Goal: Find specific page/section

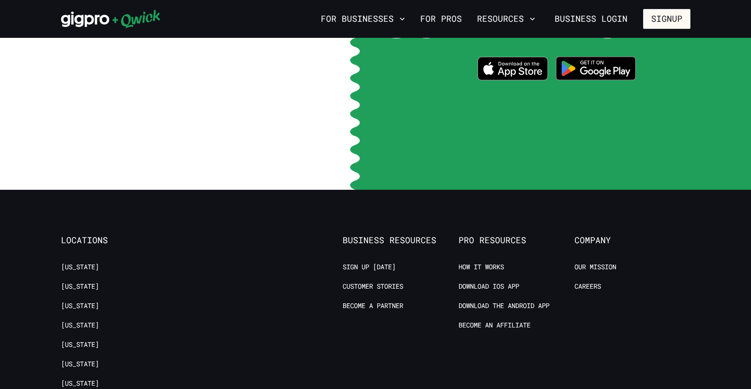
scroll to position [1987, 0]
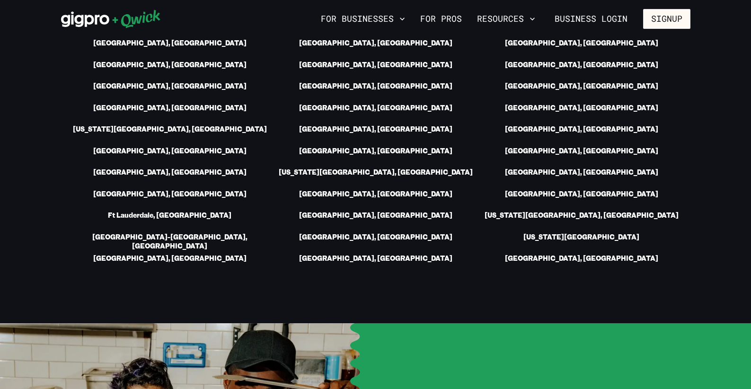
scroll to position [1439, 0]
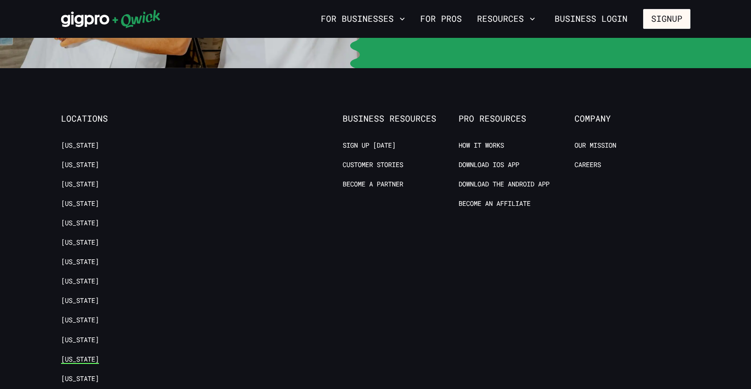
scroll to position [2054, 0]
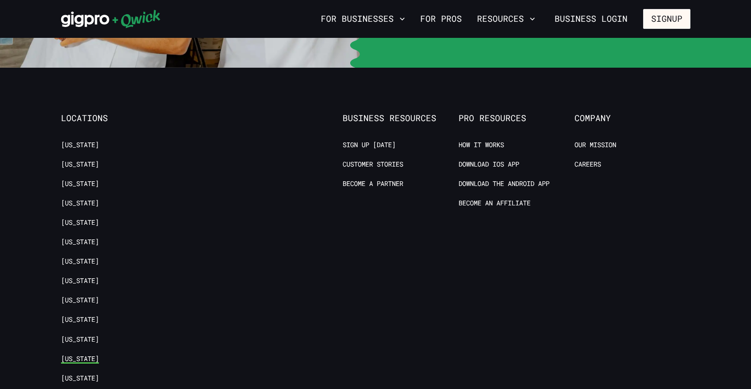
click at [83, 354] on link "[US_STATE]" at bounding box center [80, 358] width 38 height 9
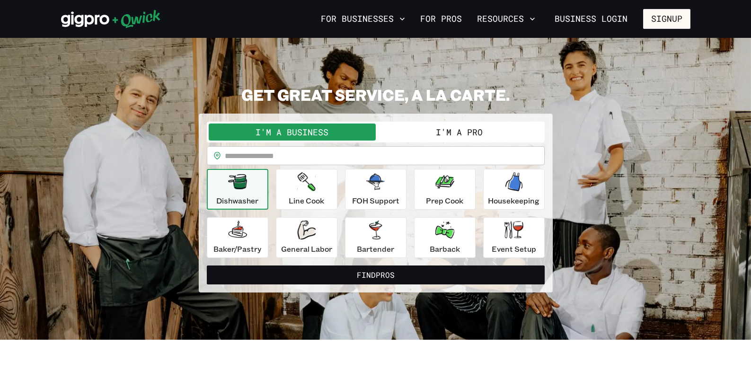
scroll to position [2105, 0]
